Goal: Task Accomplishment & Management: Manage account settings

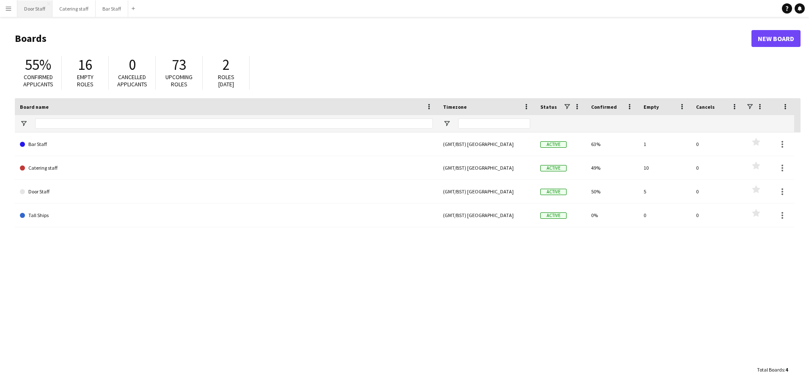
click at [31, 8] on button "Door Staff Close" at bounding box center [34, 8] width 35 height 16
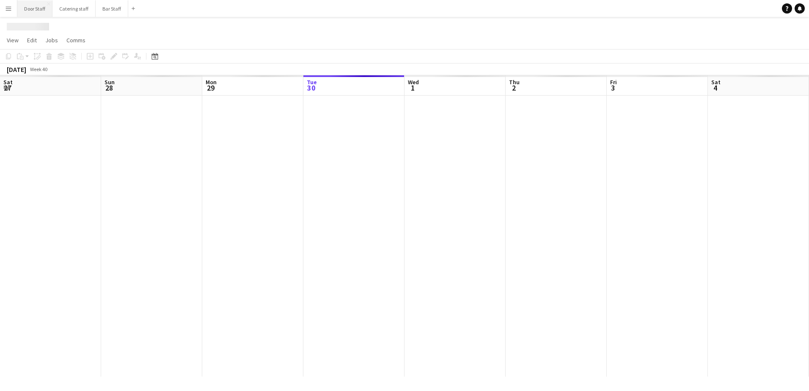
scroll to position [0, 202]
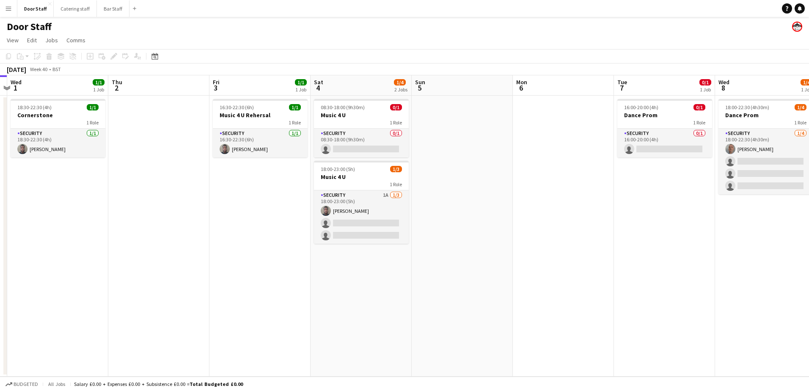
drag, startPoint x: 622, startPoint y: 313, endPoint x: 376, endPoint y: 302, distance: 246.4
click at [377, 303] on app-calendar-viewport "Sun 28 Mon 29 Tue 30 Wed 1 1/1 1 Job Thu 2 Fri 3 1/1 1 Job Sat 4 1/4 2 Jobs Sun…" at bounding box center [404, 225] width 809 height 301
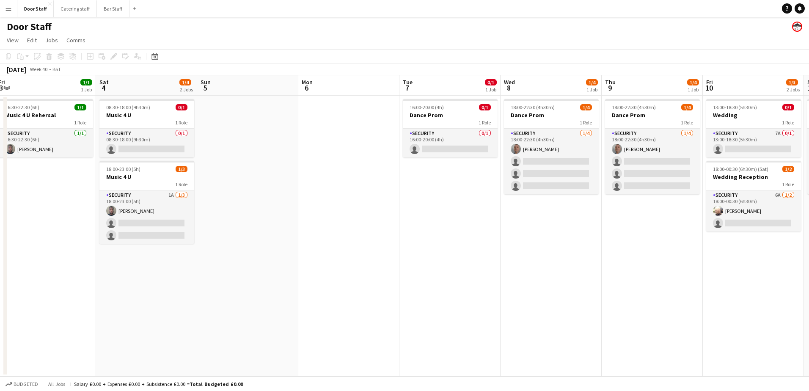
scroll to position [0, 310]
drag, startPoint x: 538, startPoint y: 249, endPoint x: 371, endPoint y: 262, distance: 166.7
click at [371, 262] on app-calendar-viewport "Tue 30 Wed 1 1/1 1 Job Thu 2 Fri 3 1/1 1 Job Sat 4 1/4 2 Jobs Sun 5 Mon 6 Tue 7…" at bounding box center [404, 225] width 809 height 301
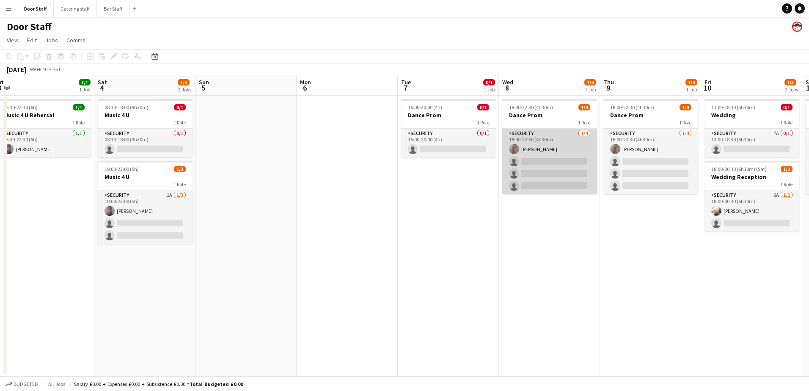
click at [553, 159] on app-card-role "Security [DATE] 18:00-22:30 (4h30m) [PERSON_NAME] single-neutral-actions single…" at bounding box center [549, 162] width 95 height 66
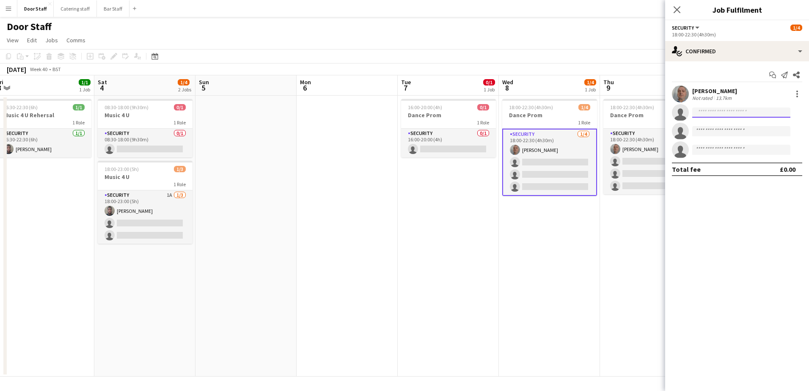
click at [717, 111] on input at bounding box center [741, 112] width 98 height 10
type input "***"
click at [718, 131] on span "[EMAIL_ADDRESS][DOMAIN_NAME]" at bounding box center [741, 131] width 85 height 7
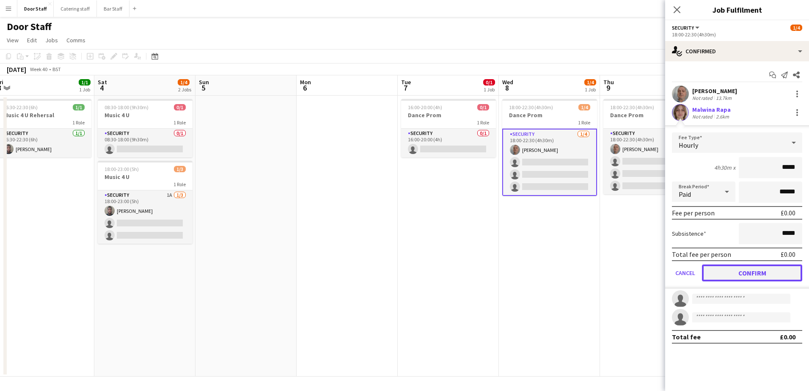
click at [766, 272] on button "Confirm" at bounding box center [752, 272] width 100 height 17
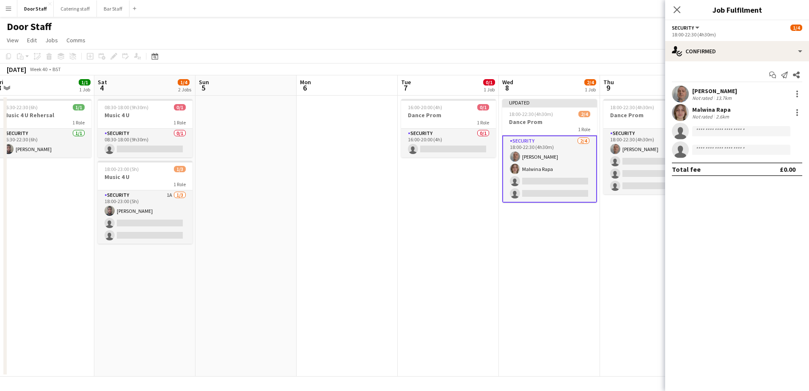
click at [679, 10] on icon "Close pop-in" at bounding box center [676, 9] width 7 height 7
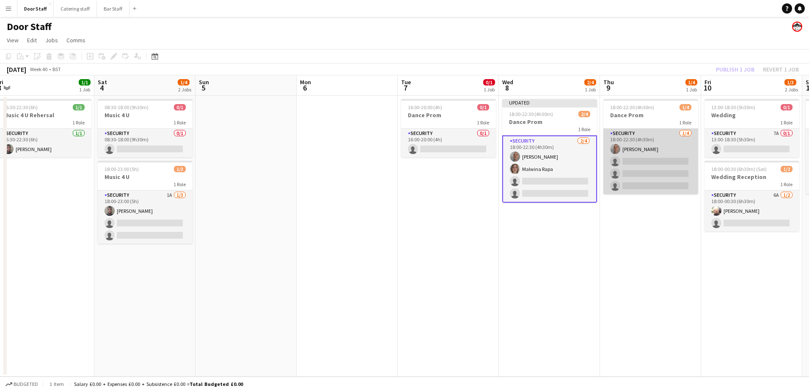
click at [658, 168] on app-card-role "Security [DATE] 18:00-22:30 (4h30m) [PERSON_NAME] single-neutral-actions single…" at bounding box center [650, 162] width 95 height 66
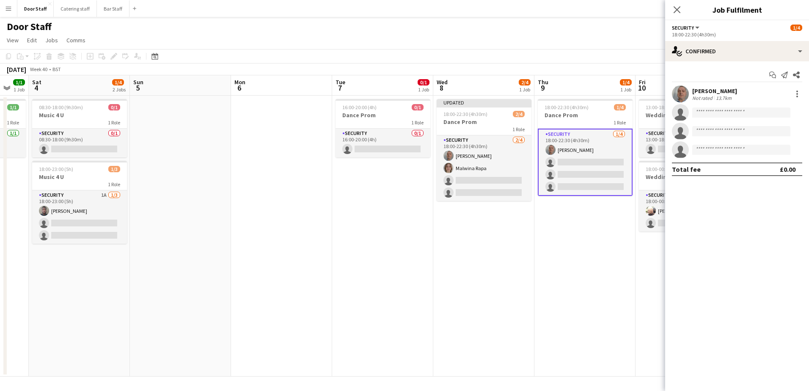
scroll to position [0, 256]
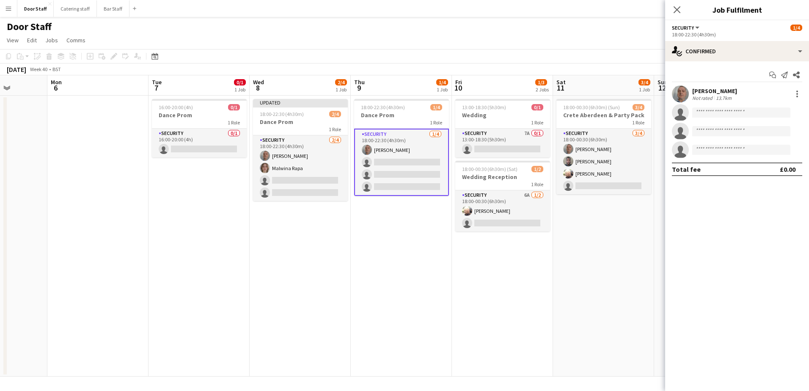
drag, startPoint x: 371, startPoint y: 289, endPoint x: 121, endPoint y: 283, distance: 249.2
click at [121, 283] on app-calendar-viewport "Fri 3 1/1 1 Job Sat 4 1/4 2 Jobs Sun 5 Mon 6 Tue 7 0/1 1 Job Wed 8 2/4 1 Job Th…" at bounding box center [404, 225] width 809 height 301
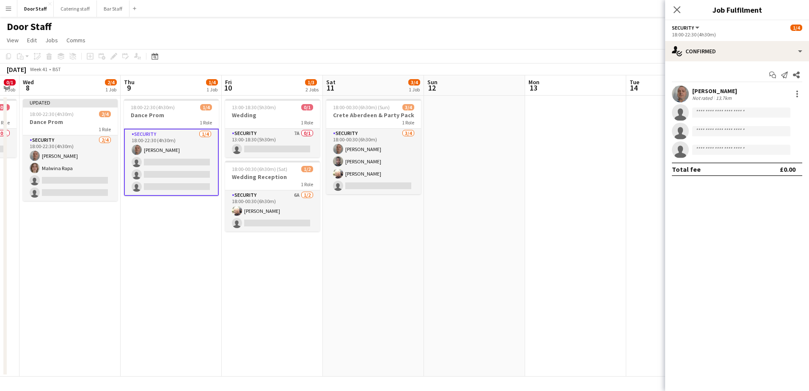
scroll to position [0, 340]
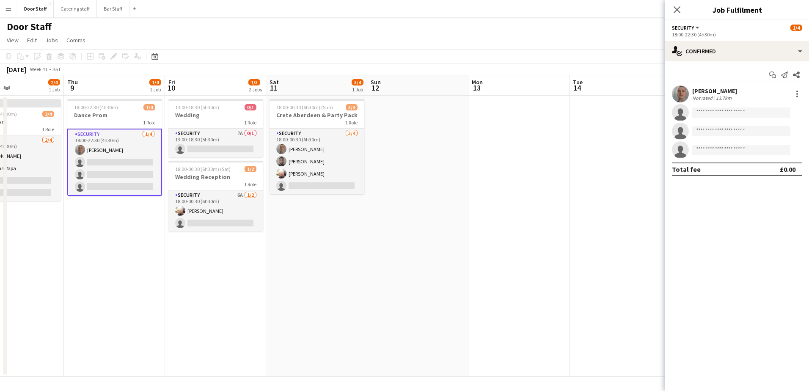
drag, startPoint x: 511, startPoint y: 269, endPoint x: 224, endPoint y: 271, distance: 286.8
click at [224, 271] on app-calendar-viewport "Sun 5 Mon 6 Tue 7 0/1 1 Job Wed 8 2/4 1 Job Thu 9 1/4 1 Job Fri 10 1/3 2 Jobs S…" at bounding box center [404, 225] width 809 height 301
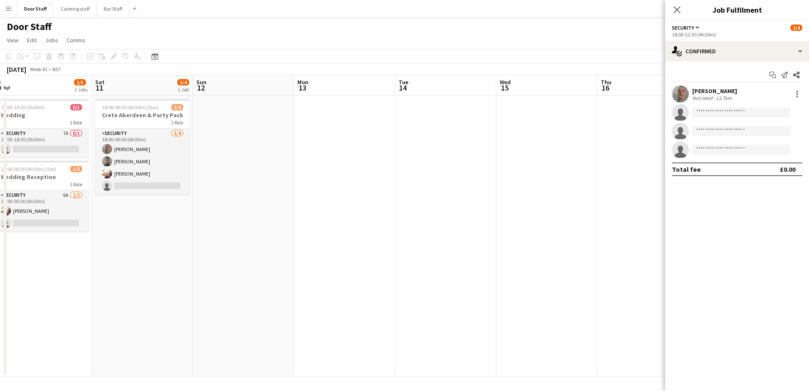
drag, startPoint x: 485, startPoint y: 258, endPoint x: 192, endPoint y: 259, distance: 293.1
click at [192, 259] on app-calendar-viewport "Tue 7 0/1 1 Job Wed 8 2/4 1 Job Thu 9 1/4 1 Job Fri 10 1/3 2 Jobs Sat 11 3/4 1 …" at bounding box center [404, 225] width 809 height 301
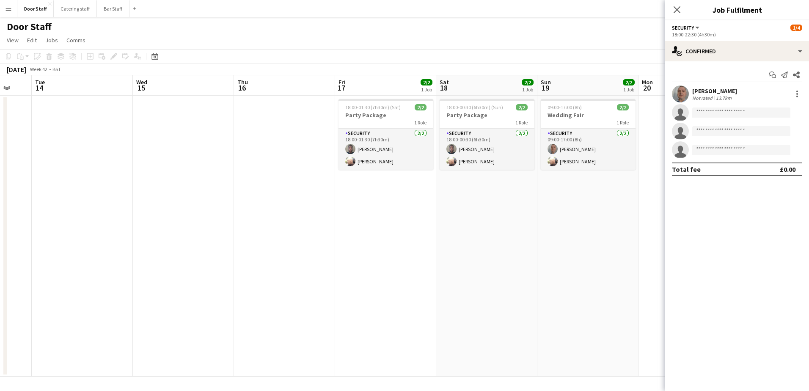
drag, startPoint x: 362, startPoint y: 252, endPoint x: 117, endPoint y: 249, distance: 244.5
click at [117, 249] on app-calendar-viewport "Sat 11 3/4 1 Job Sun 12 Mon 13 Tue 14 Wed 15 Thu 16 Fri 17 2/2 1 Job Sat 18 2/2…" at bounding box center [404, 225] width 809 height 301
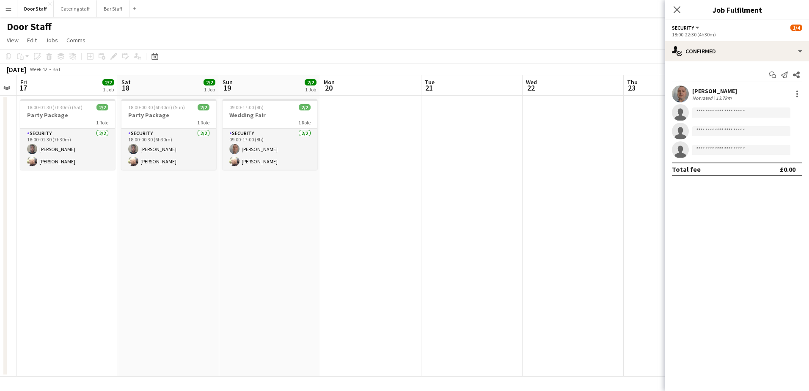
drag, startPoint x: 341, startPoint y: 237, endPoint x: -2, endPoint y: 233, distance: 342.6
click at [0, 233] on html "Menu Boards Boards Boards All jobs Status Workforce Workforce My Workforce Recr…" at bounding box center [404, 195] width 809 height 391
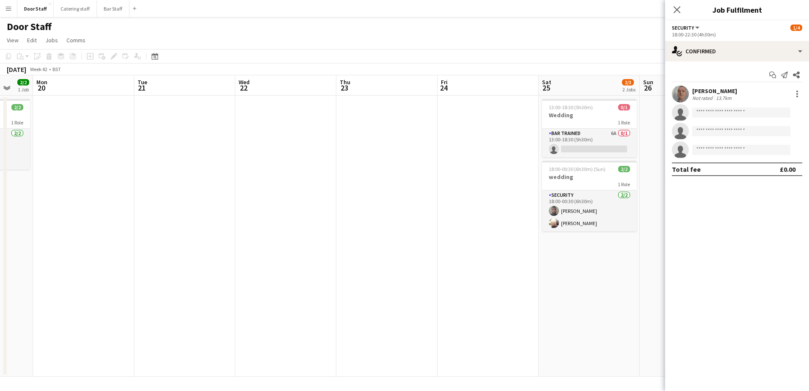
drag, startPoint x: 336, startPoint y: 232, endPoint x: 552, endPoint y: 206, distance: 218.0
click at [543, 209] on app-calendar-viewport "Fri 17 2/2 1 Job Sat 18 2/2 1 Job Sun 19 2/2 1 Job Mon 20 Tue 21 Wed 22 Thu 23 …" at bounding box center [404, 225] width 809 height 301
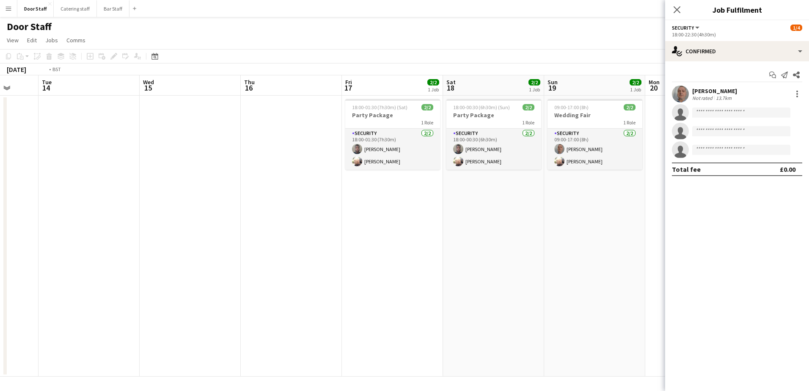
drag, startPoint x: 40, startPoint y: 262, endPoint x: 376, endPoint y: 248, distance: 337.0
click at [376, 248] on app-calendar-viewport "Sun 12 Mon 13 Tue 14 Wed 15 Thu 16 Fri 17 2/2 1 Job Sat 18 2/2 1 Job Sun 19 2/2…" at bounding box center [404, 225] width 809 height 301
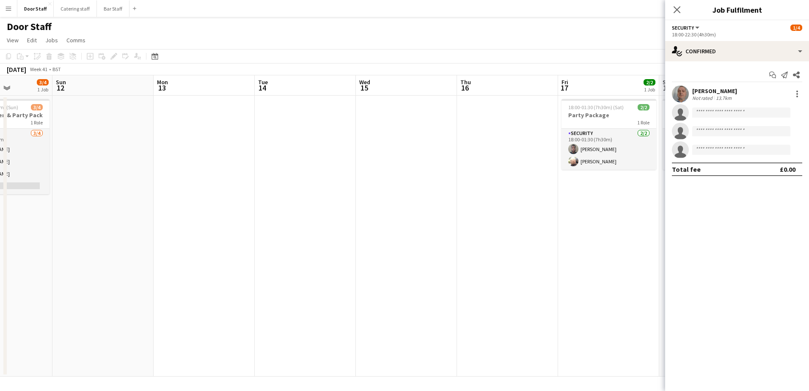
drag, startPoint x: 205, startPoint y: 249, endPoint x: 506, endPoint y: 231, distance: 301.7
click at [506, 231] on app-calendar-viewport "Thu 9 1/4 1 Job Fri 10 1/3 2 Jobs Sat 11 3/4 1 Job Sun 12 Mon 13 Tue 14 Wed 15 …" at bounding box center [404, 225] width 809 height 301
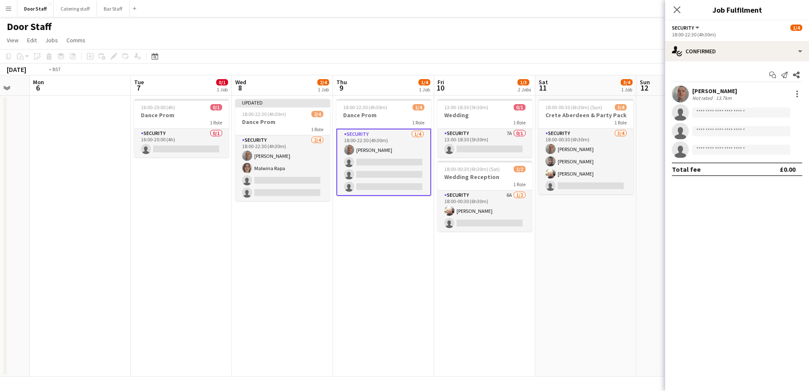
drag, startPoint x: 409, startPoint y: 260, endPoint x: 506, endPoint y: 244, distance: 99.0
click at [506, 244] on app-calendar-viewport "Sat 4 1/4 2 Jobs Sun 5 Mon 6 Tue 7 0/1 1 Job Wed 8 2/4 1 Job Thu 9 1/4 1 Job Fr…" at bounding box center [404, 225] width 809 height 301
